Goal: Transaction & Acquisition: Book appointment/travel/reservation

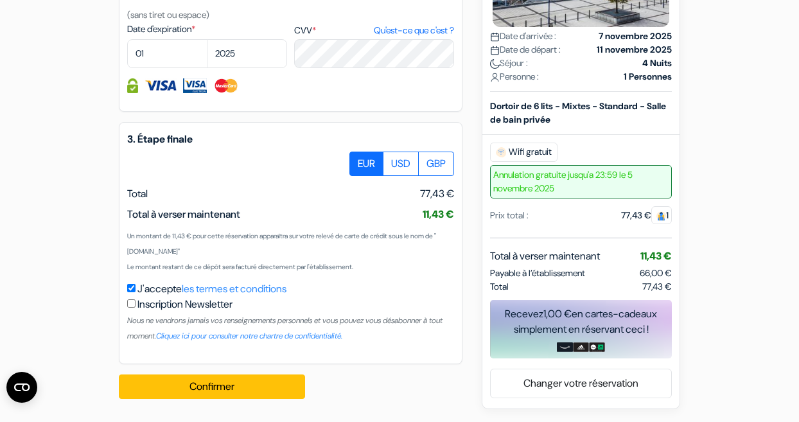
scroll to position [774, 0]
click at [393, 170] on label "USD" at bounding box center [401, 164] width 36 height 24
click at [358, 160] on input "USD" at bounding box center [354, 156] width 8 height 8
radio input "true"
click at [425, 160] on label "GBP" at bounding box center [436, 164] width 36 height 24
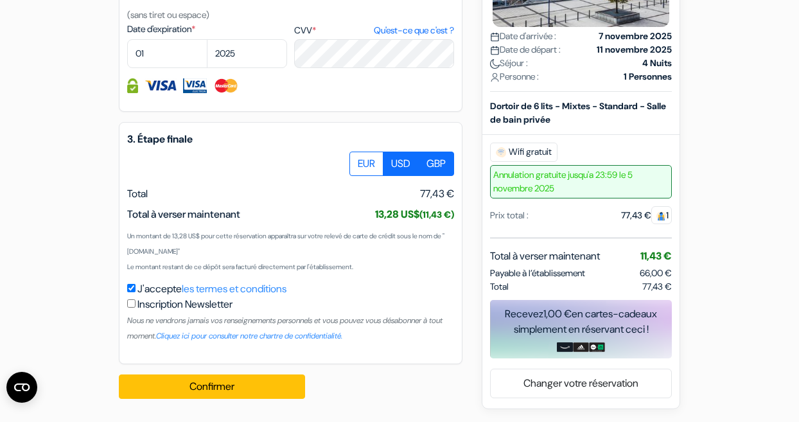
click at [358, 160] on input "GBP" at bounding box center [354, 156] width 8 height 8
radio input "true"
click at [374, 160] on label "EUR" at bounding box center [366, 164] width 34 height 24
click at [358, 160] on input "EUR" at bounding box center [354, 156] width 8 height 8
radio input "true"
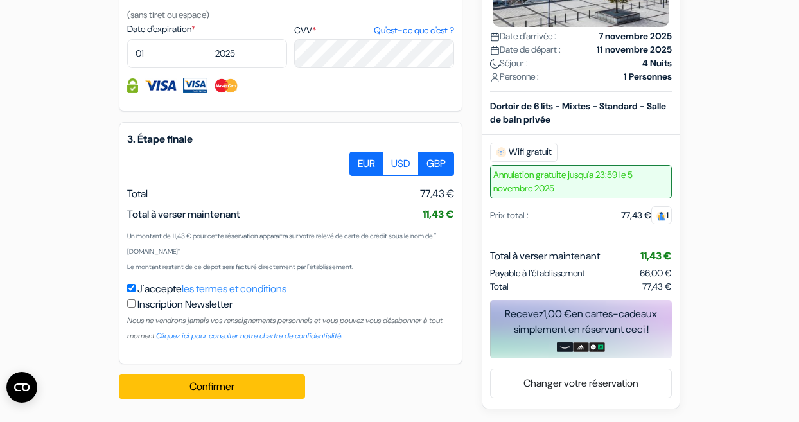
click at [437, 162] on label "GBP" at bounding box center [436, 164] width 36 height 24
click at [358, 160] on input "GBP" at bounding box center [354, 156] width 8 height 8
radio input "true"
click at [374, 165] on label "EUR" at bounding box center [366, 164] width 34 height 24
click at [358, 160] on input "EUR" at bounding box center [354, 156] width 8 height 8
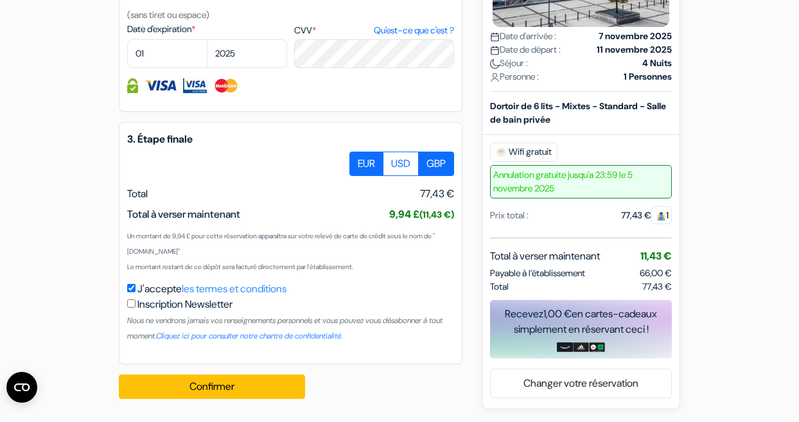
radio input "true"
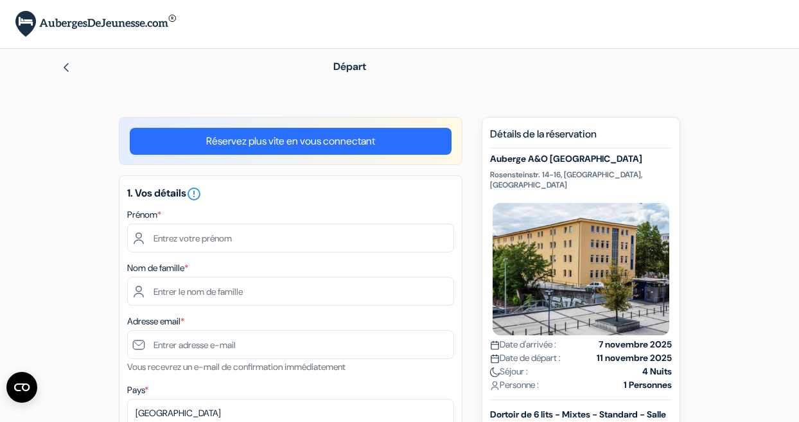
scroll to position [0, 0]
click at [67, 82] on div "Départ" at bounding box center [399, 67] width 732 height 36
click at [68, 67] on img at bounding box center [66, 67] width 10 height 10
